Goal: Transaction & Acquisition: Purchase product/service

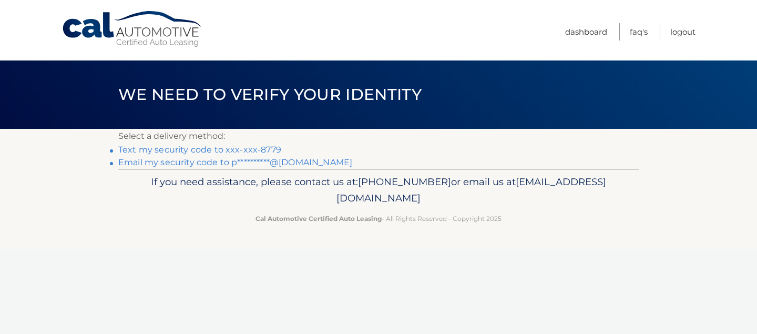
click at [184, 151] on link "Text my security code to xxx-xxx-8779" at bounding box center [199, 150] width 163 height 10
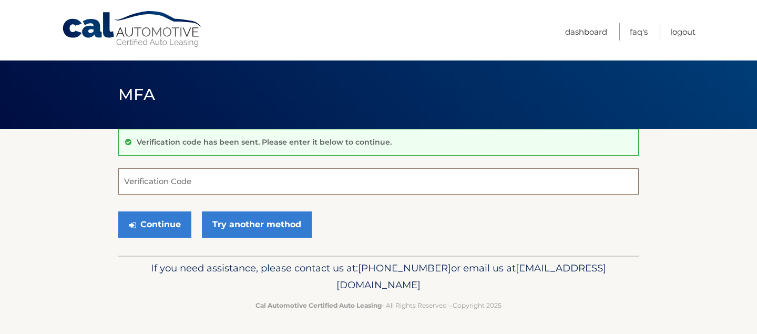
click at [146, 182] on input "Verification Code" at bounding box center [378, 181] width 520 height 26
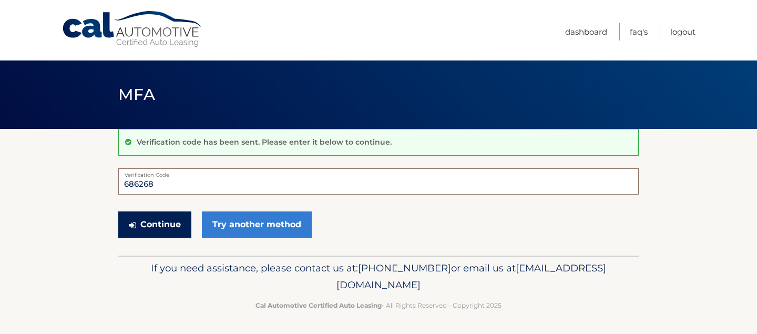
type input "686268"
click at [161, 225] on button "Continue" at bounding box center [154, 224] width 73 height 26
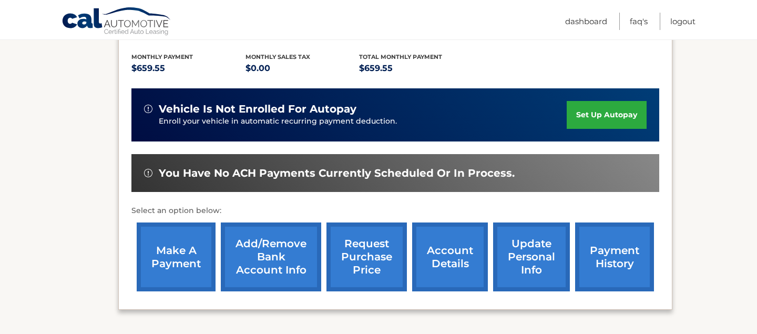
scroll to position [217, 0]
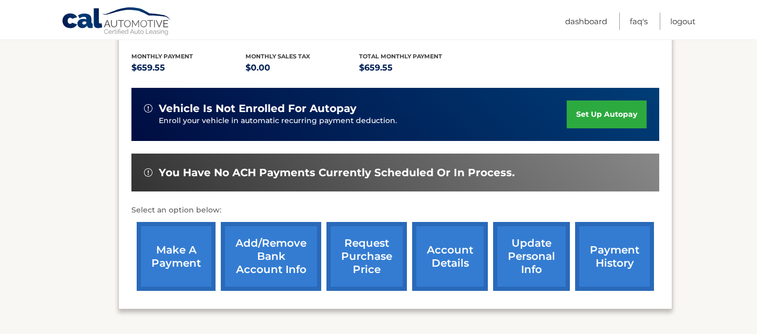
click at [177, 252] on link "make a payment" at bounding box center [176, 256] width 79 height 69
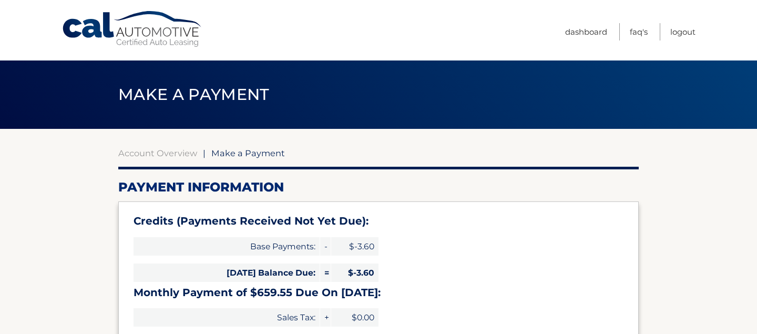
select select "Njc2Mjc2OWQtMmQwYS00YjgwLTg2NjAtMDQ0ZDU2NzVkMGIw"
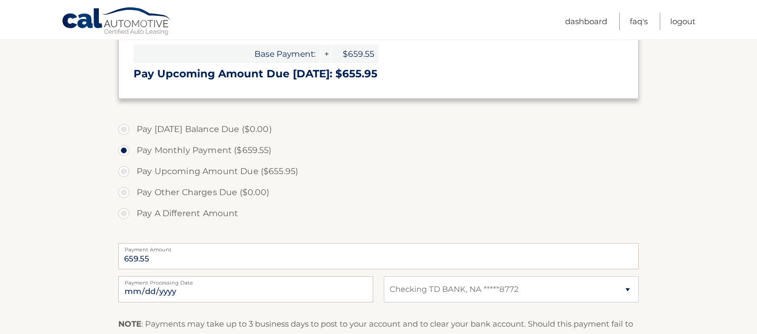
scroll to position [290, 0]
click at [125, 213] on label "Pay A Different Amount" at bounding box center [378, 212] width 520 height 21
click at [125, 213] on input "Pay A Different Amount" at bounding box center [127, 210] width 11 height 17
radio input "true"
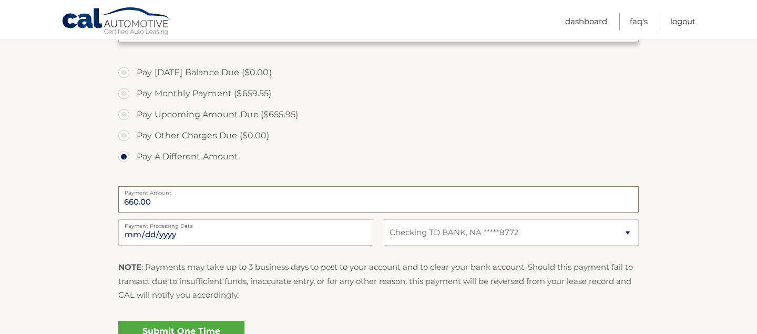
scroll to position [349, 0]
type input "660.00"
click at [158, 232] on input "2025-10-05" at bounding box center [245, 230] width 255 height 26
type input "2025-10-15"
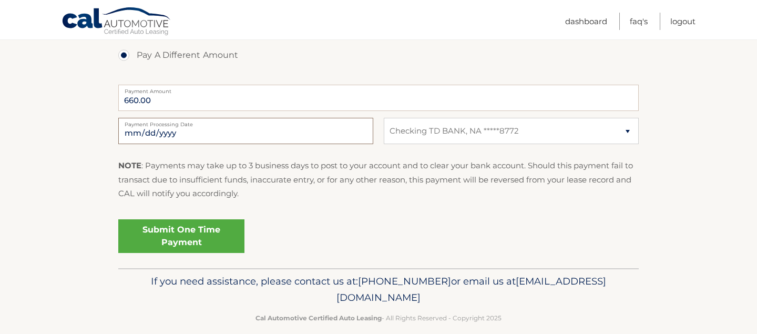
scroll to position [462, 0]
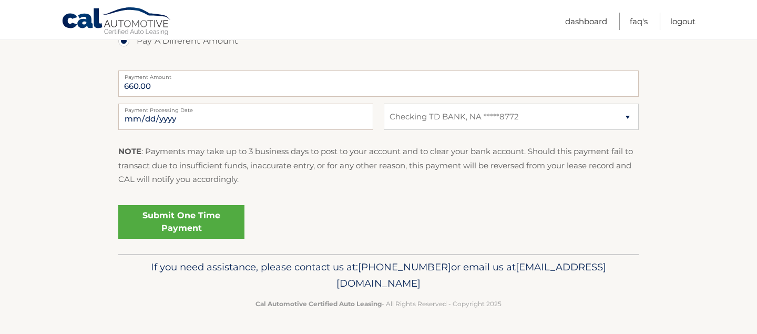
click at [182, 219] on link "Submit One Time Payment" at bounding box center [181, 222] width 126 height 34
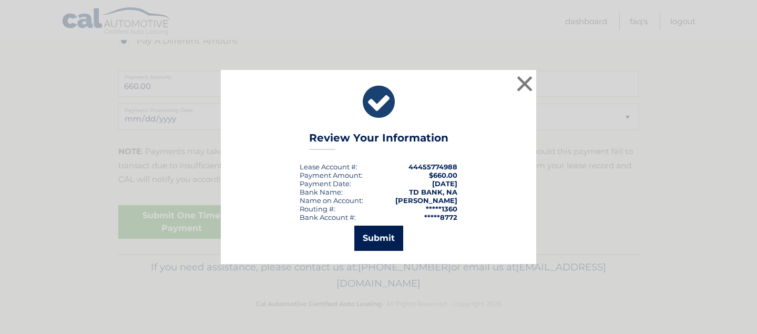
click at [381, 237] on button "Submit" at bounding box center [378, 238] width 49 height 25
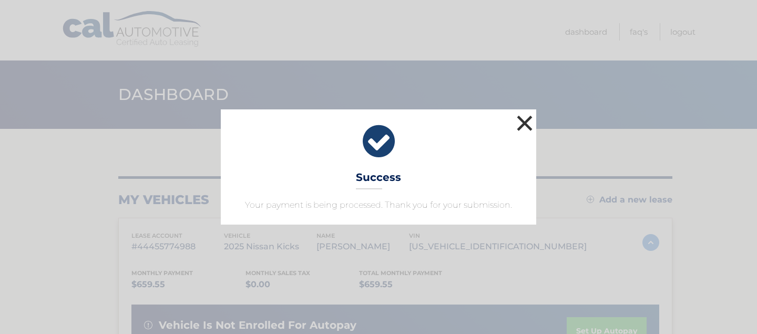
click at [526, 121] on button "×" at bounding box center [524, 122] width 21 height 21
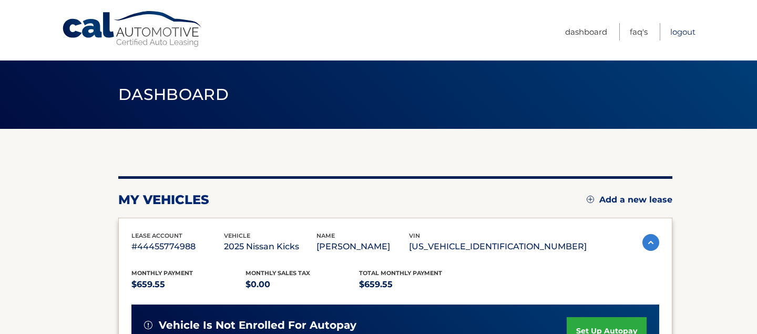
click at [680, 34] on link "Logout" at bounding box center [682, 31] width 25 height 17
